Goal: Information Seeking & Learning: Check status

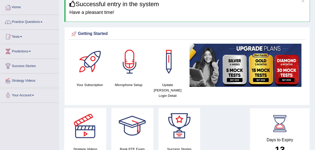
scroll to position [15, 0]
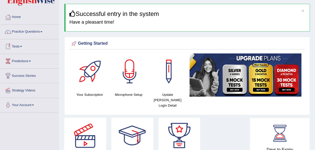
click at [25, 45] on link "Tests" at bounding box center [29, 45] width 59 height 13
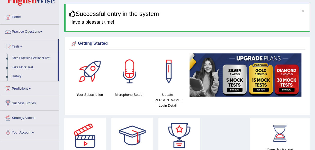
click at [37, 59] on link "Take Practice Sectional Test" at bounding box center [34, 58] width 48 height 9
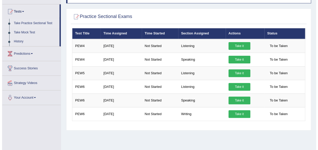
scroll to position [51, 0]
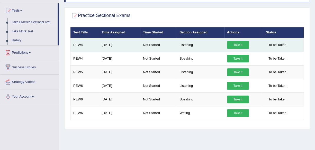
click at [231, 44] on link "Take it" at bounding box center [238, 45] width 22 height 8
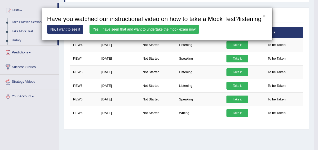
click at [174, 29] on link "Yes, I have seen that and want to undertake the mock exam now" at bounding box center [145, 29] width 110 height 9
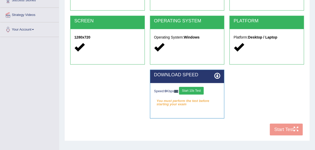
scroll to position [92, 0]
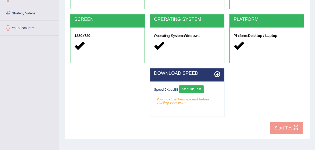
click at [195, 89] on button "Start 10s Test" at bounding box center [191, 89] width 24 height 8
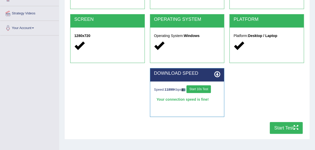
click at [201, 90] on button "Start 10s Test" at bounding box center [198, 89] width 24 height 8
click at [198, 89] on button "Start 10s Test" at bounding box center [198, 89] width 24 height 8
click at [181, 91] on div "Speed: 14900 Kbps Start 10s Test" at bounding box center [187, 89] width 66 height 9
click at [177, 100] on div "Your connection speed is fine!" at bounding box center [187, 100] width 66 height 8
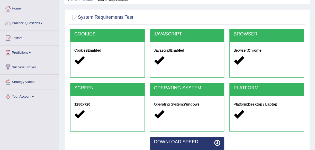
scroll to position [0, 0]
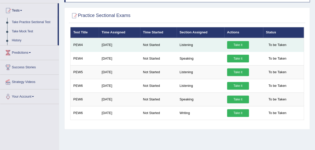
click at [241, 43] on link "Take it" at bounding box center [238, 45] width 22 height 8
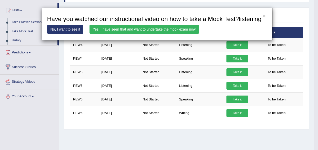
click at [177, 27] on link "Yes, I have seen that and want to undertake the mock exam now" at bounding box center [145, 29] width 110 height 9
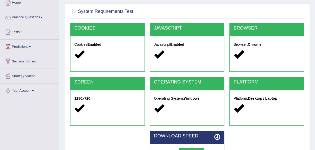
click at [314, 120] on html "Toggle navigation Home Practice Questions Speaking Practice Read Aloud Repeat S…" at bounding box center [157, 45] width 315 height 150
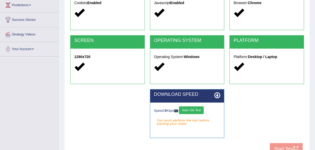
scroll to position [72, 0]
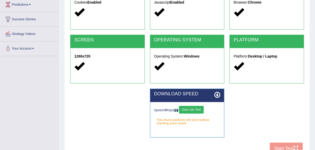
click at [280, 147] on div "COOKIES Cookies Enabled JAVASCRIPT Javascript Enabled BROWSER Browser: Chrome S…" at bounding box center [187, 69] width 236 height 176
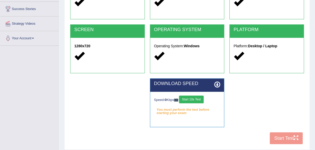
scroll to position [92, 0]
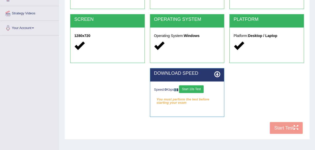
click at [289, 127] on div "COOKIES Cookies Enabled JAVASCRIPT Javascript Enabled BROWSER Browser: Chrome S…" at bounding box center [187, 48] width 236 height 176
click at [201, 90] on button "Start 10s Test" at bounding box center [191, 89] width 24 height 8
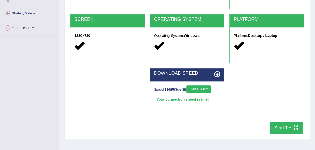
click at [286, 126] on button "Start Test" at bounding box center [285, 128] width 33 height 12
click at [288, 129] on button "Start Test" at bounding box center [285, 128] width 33 height 12
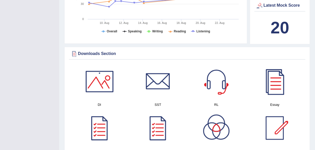
scroll to position [218, 0]
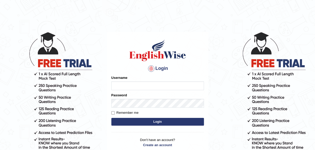
type input "maliny"
click at [145, 120] on button "Login" at bounding box center [157, 122] width 92 height 8
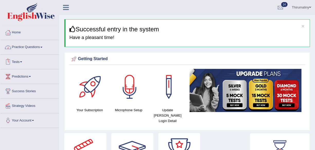
click at [24, 63] on link "Tests" at bounding box center [29, 61] width 59 height 13
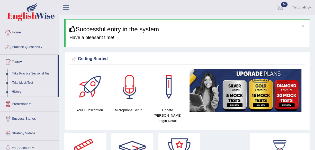
click at [17, 92] on link "History" at bounding box center [34, 91] width 48 height 9
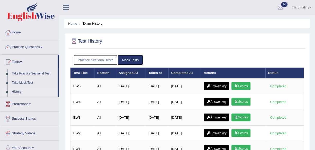
click at [101, 62] on link "Practice Sectional Tests" at bounding box center [96, 60] width 44 height 10
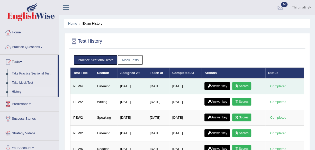
click at [220, 87] on link "Answer key" at bounding box center [216, 86] width 25 height 8
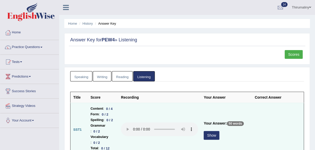
click at [274, 138] on td at bounding box center [277, 130] width 52 height 54
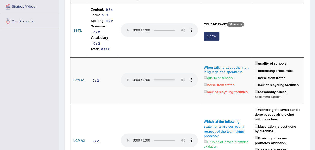
scroll to position [103, 0]
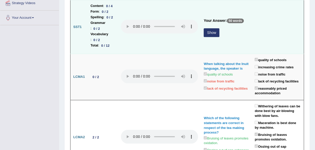
click at [205, 37] on button "Show" at bounding box center [211, 32] width 16 height 9
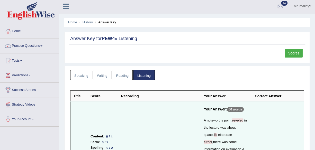
scroll to position [0, 0]
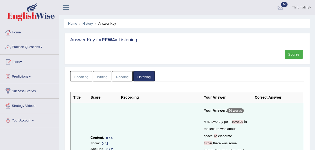
click at [292, 54] on link "Scores" at bounding box center [293, 54] width 18 height 9
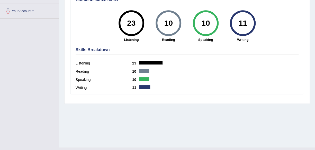
scroll to position [120, 0]
